Goal: Information Seeking & Learning: Compare options

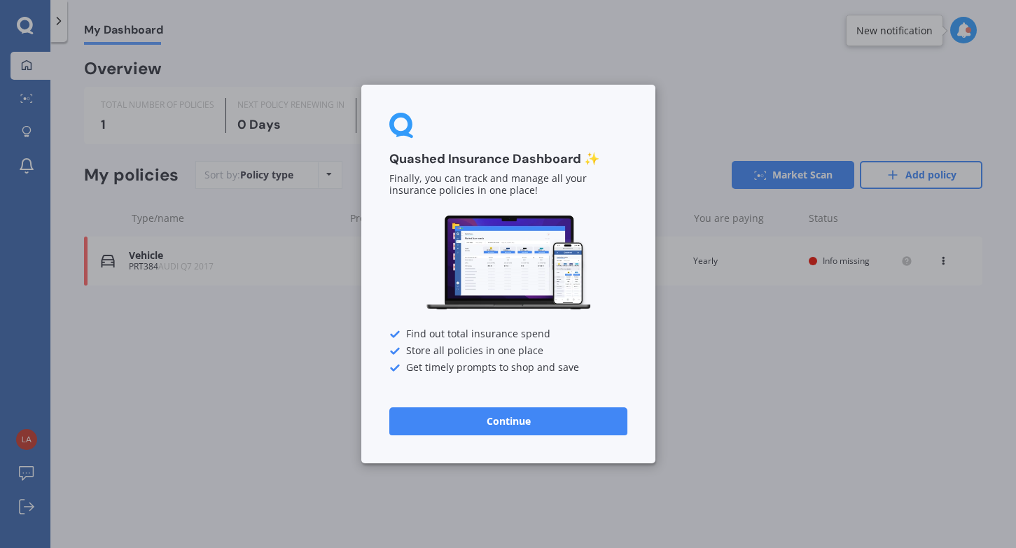
click at [510, 425] on button "Continue" at bounding box center [508, 421] width 238 height 28
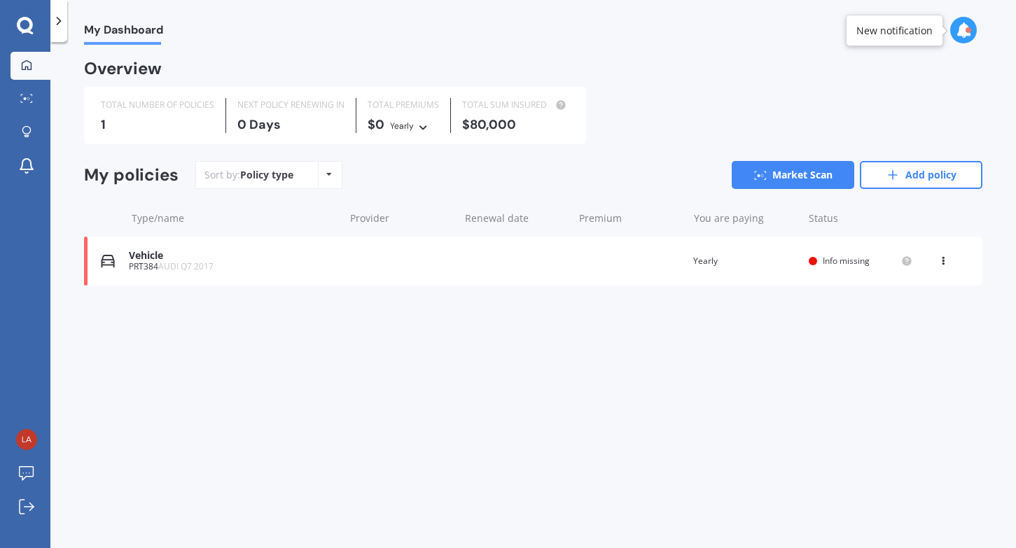
click at [213, 256] on div "Vehicle" at bounding box center [233, 256] width 208 height 12
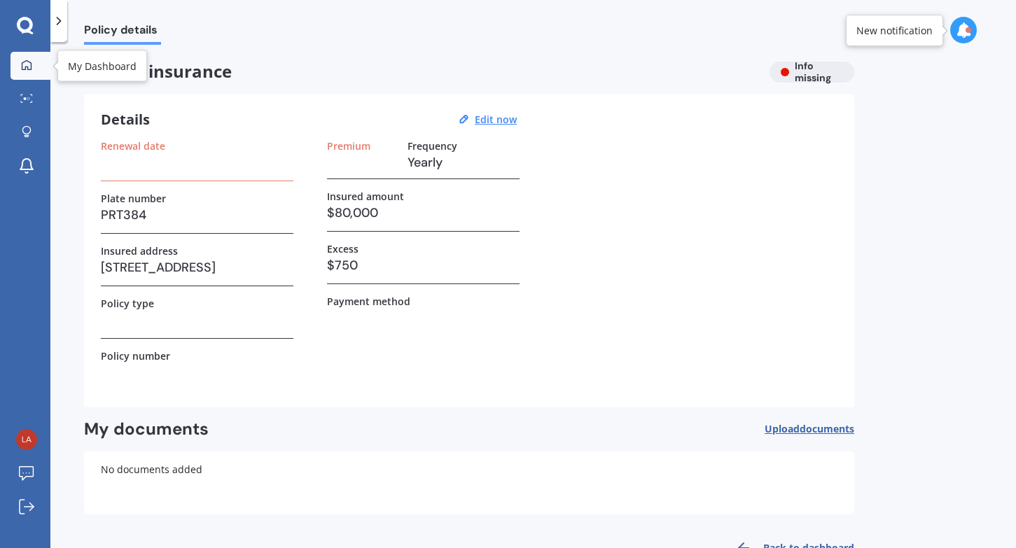
click at [25, 68] on icon at bounding box center [26, 65] width 11 height 11
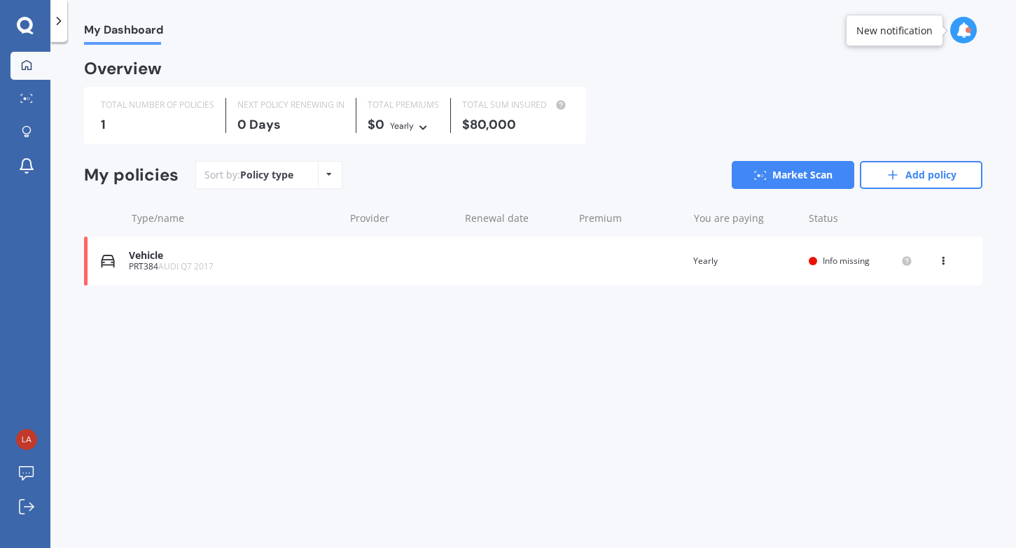
click at [56, 20] on icon at bounding box center [59, 21] width 14 height 14
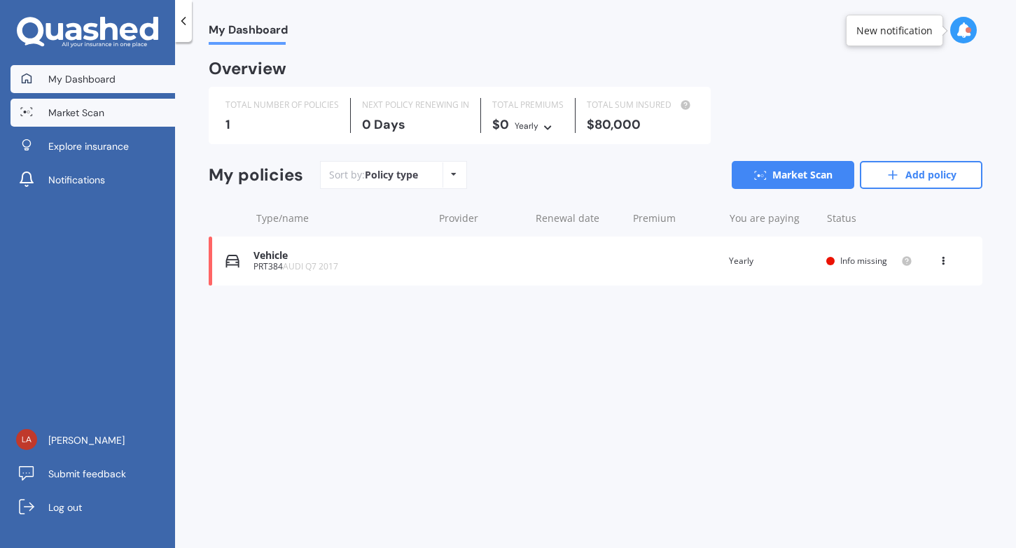
click at [63, 117] on span "Market Scan" at bounding box center [76, 113] width 56 height 14
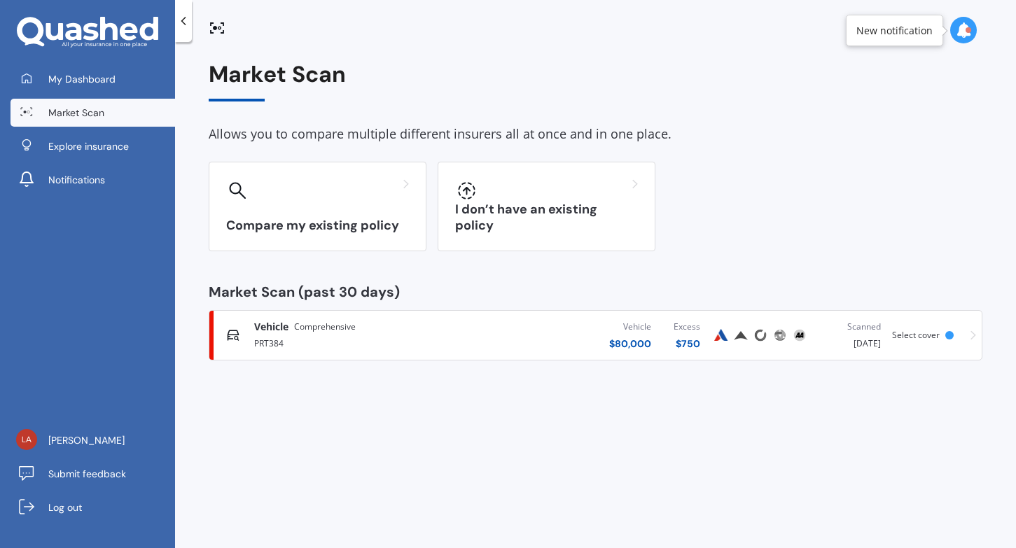
click at [280, 329] on span "Vehicle" at bounding box center [271, 327] width 34 height 14
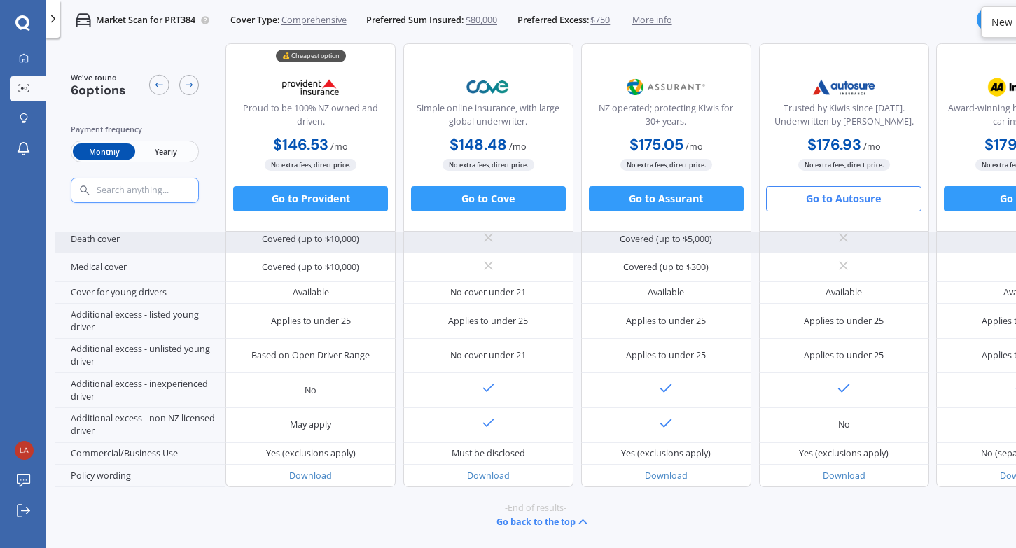
scroll to position [708, 0]
